Goal: Transaction & Acquisition: Purchase product/service

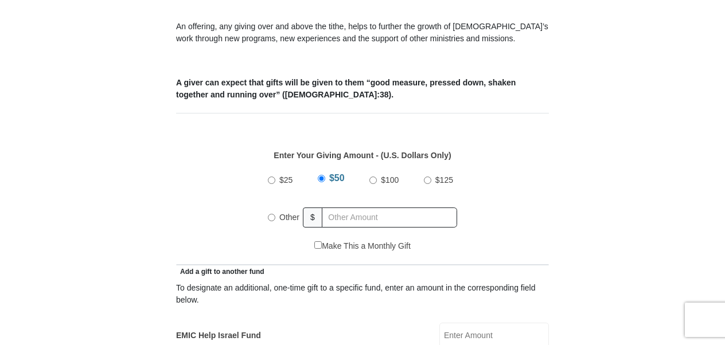
scroll to position [425, 0]
click at [385, 207] on input "text" at bounding box center [389, 217] width 135 height 20
radio input "true"
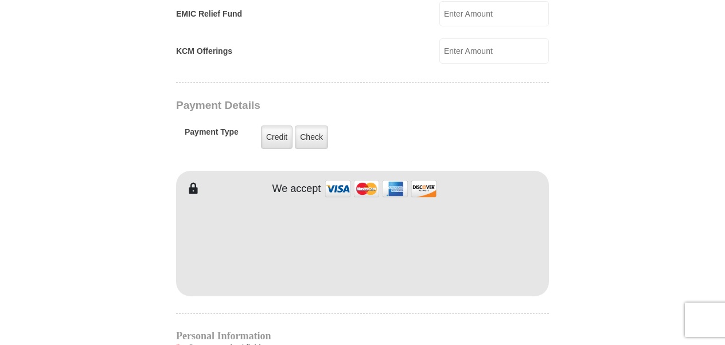
scroll to position [861, 0]
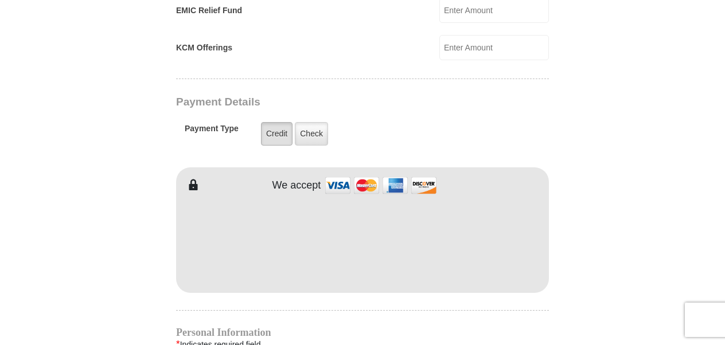
type input "135.00"
click at [279, 122] on label "Credit" at bounding box center [277, 134] width 32 height 24
click at [0, 0] on input "Credit" at bounding box center [0, 0] width 0 height 0
click at [636, 237] on form "[GEOGRAPHIC_DATA][DEMOGRAPHIC_DATA] Online Giving Because of gifts like yours, …" at bounding box center [363, 23] width 654 height 1678
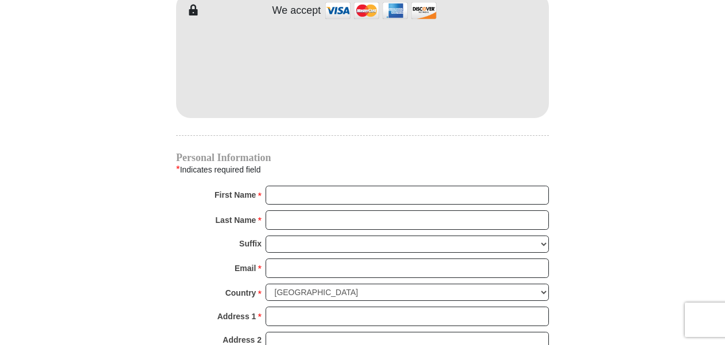
scroll to position [1038, 0]
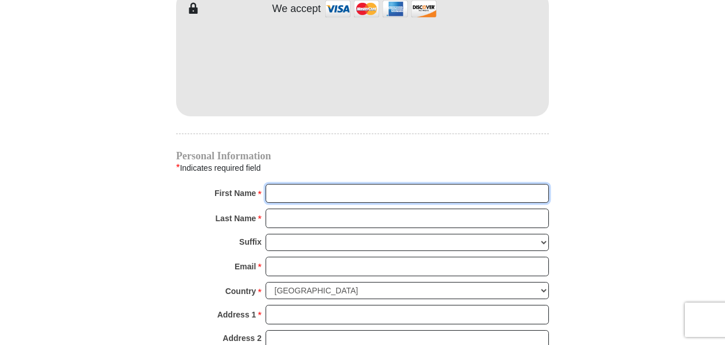
drag, startPoint x: 364, startPoint y: 173, endPoint x: 341, endPoint y: 169, distance: 23.3
click at [360, 184] on input "First Name *" at bounding box center [407, 194] width 283 height 20
type input "Patricia"
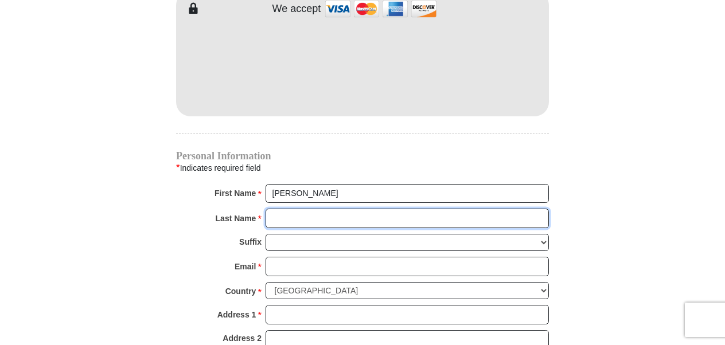
drag, startPoint x: 315, startPoint y: 201, endPoint x: 309, endPoint y: 207, distance: 8.9
click at [309, 209] on input "Last Name *" at bounding box center [407, 219] width 283 height 20
type input "Dowd"
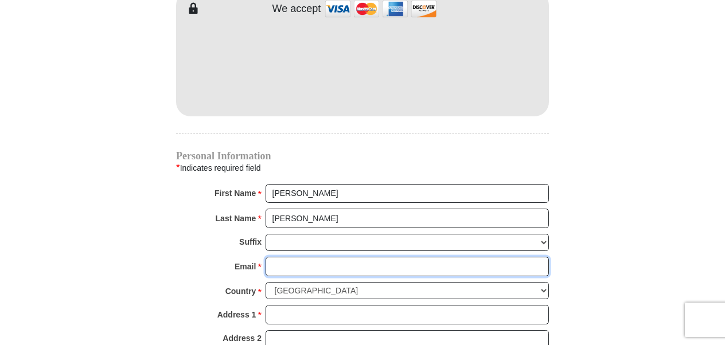
drag, startPoint x: 340, startPoint y: 248, endPoint x: 326, endPoint y: 246, distance: 13.9
click at [335, 257] on input "Email *" at bounding box center [407, 267] width 283 height 20
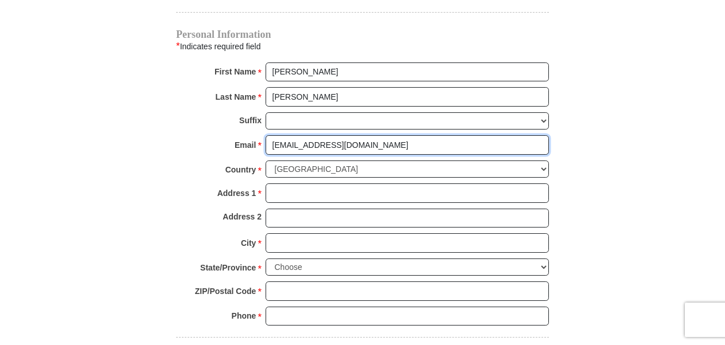
scroll to position [1163, 0]
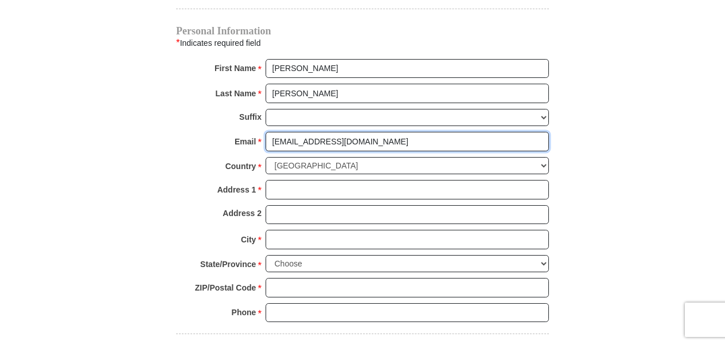
type input "patdowd48@gmail.com"
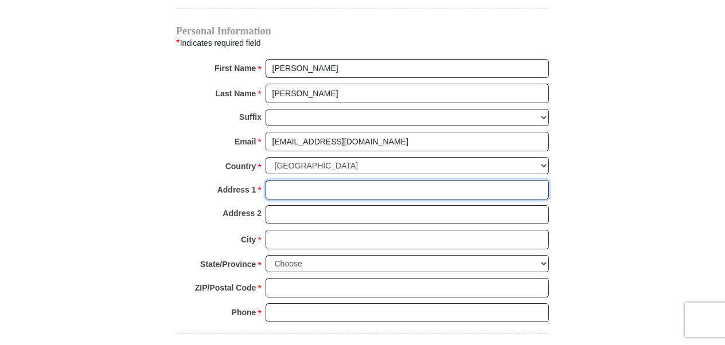
click at [346, 180] on input "Address 1 *" at bounding box center [407, 190] width 283 height 20
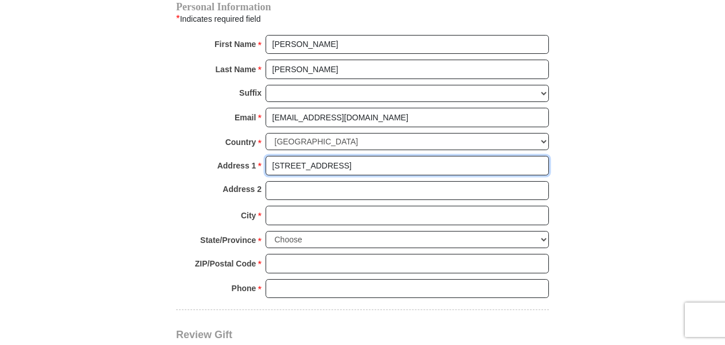
scroll to position [1196, 0]
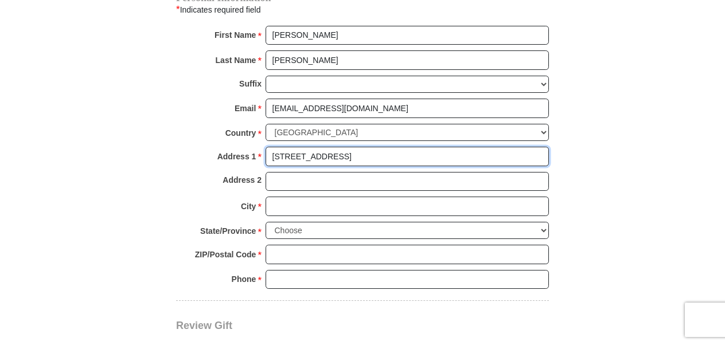
type input "898 Krattley Ln Unit 29"
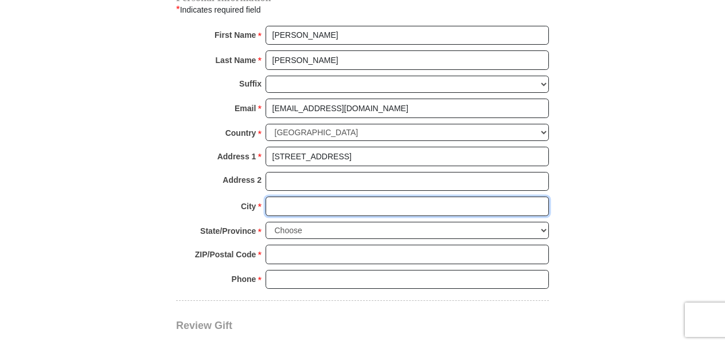
click at [367, 197] on input "City *" at bounding box center [407, 207] width 283 height 20
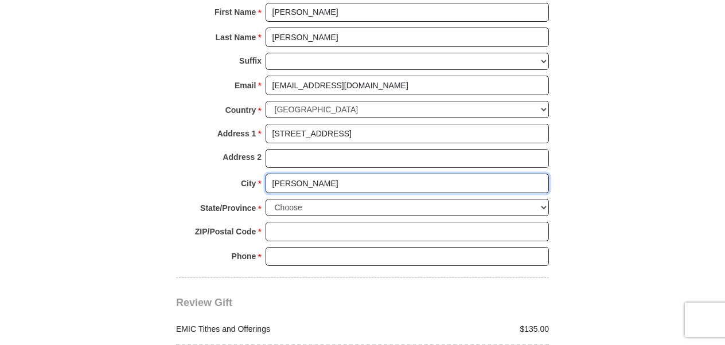
scroll to position [1235, 0]
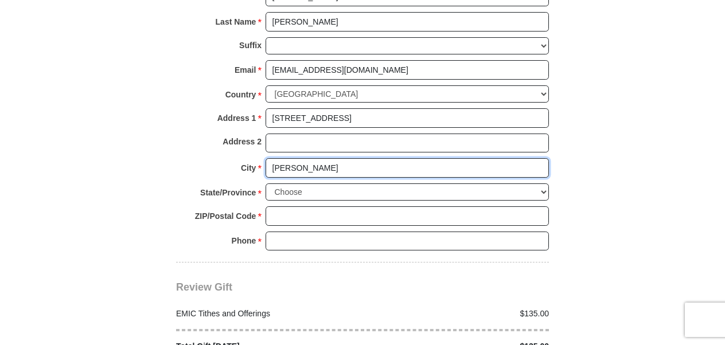
type input "Hudson"
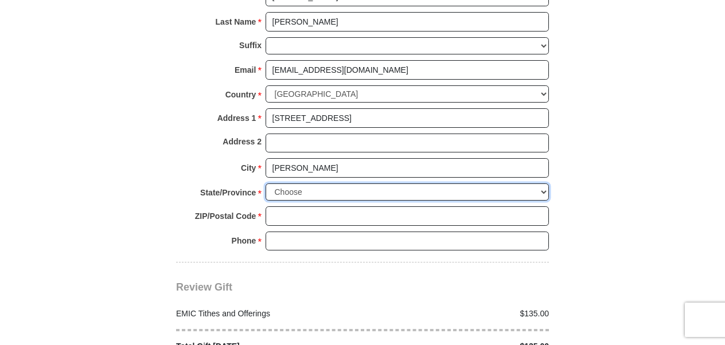
click at [324, 184] on select "Choose Alabama Alaska American Samoa Arizona Arkansas Armed Forces Americas Arm…" at bounding box center [407, 193] width 283 height 18
select select "WI"
click at [266, 184] on select "Choose Alabama Alaska American Samoa Arizona Arkansas Armed Forces Americas Arm…" at bounding box center [407, 193] width 283 height 18
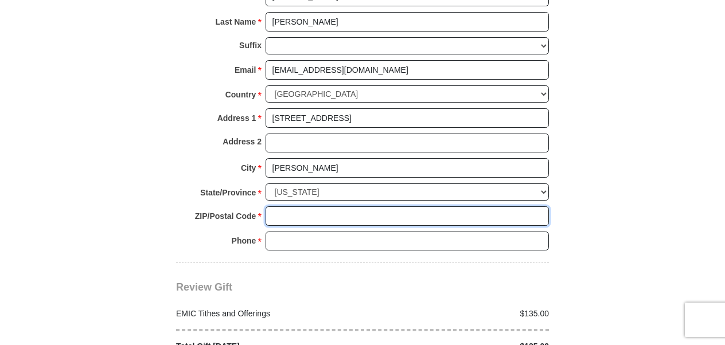
click at [375, 206] on input "ZIP/Postal Code *" at bounding box center [407, 216] width 283 height 20
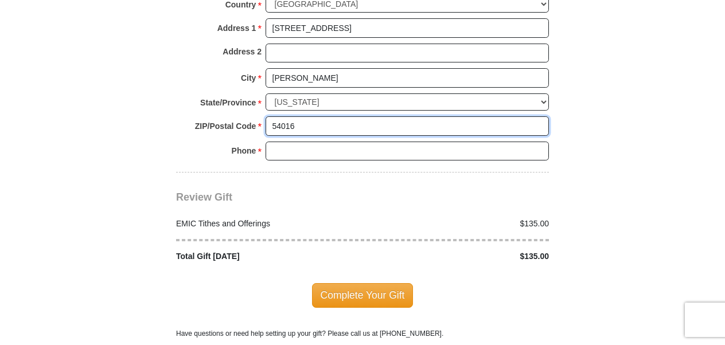
scroll to position [1326, 0]
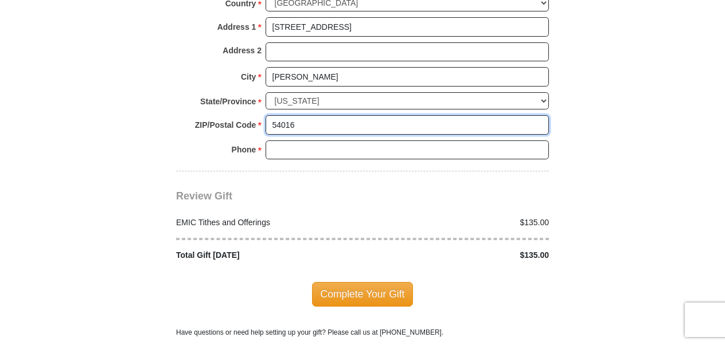
type input "54016"
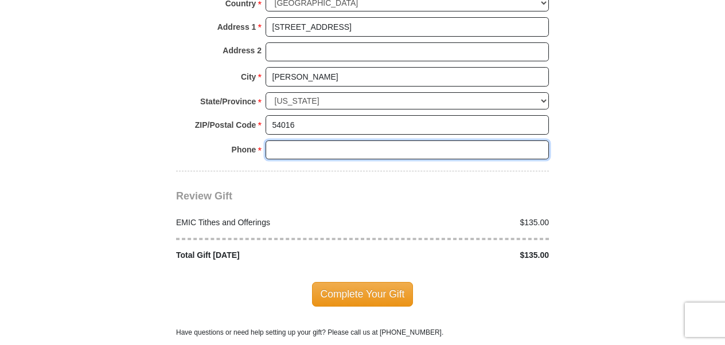
click at [353, 141] on input "Phone * *" at bounding box center [407, 151] width 283 height 20
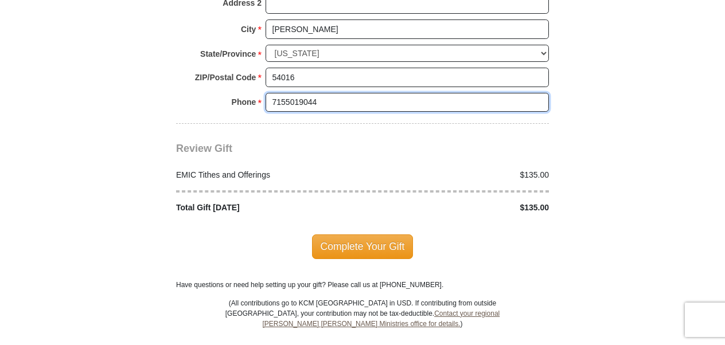
scroll to position [1380, 0]
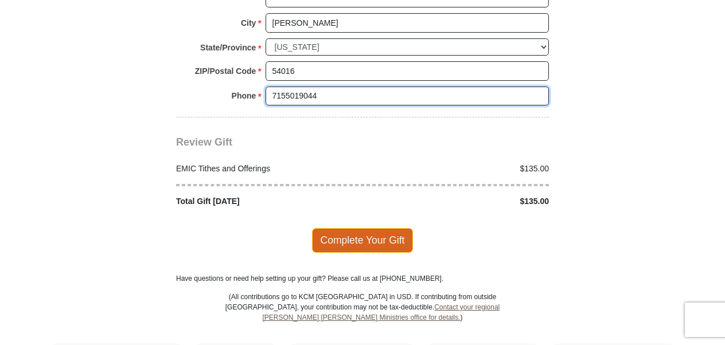
type input "7155019044"
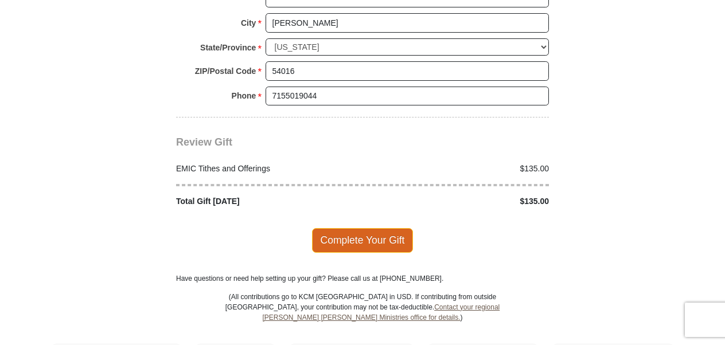
click at [358, 228] on span "Complete Your Gift" at bounding box center [363, 240] width 102 height 24
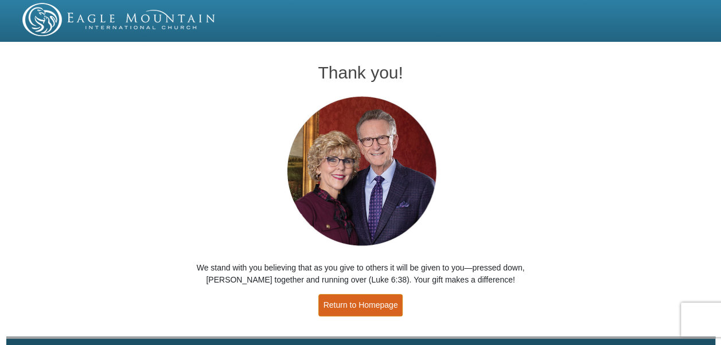
click at [358, 304] on link "Return to Homepage" at bounding box center [360, 305] width 85 height 22
